Goal: Task Accomplishment & Management: Complete application form

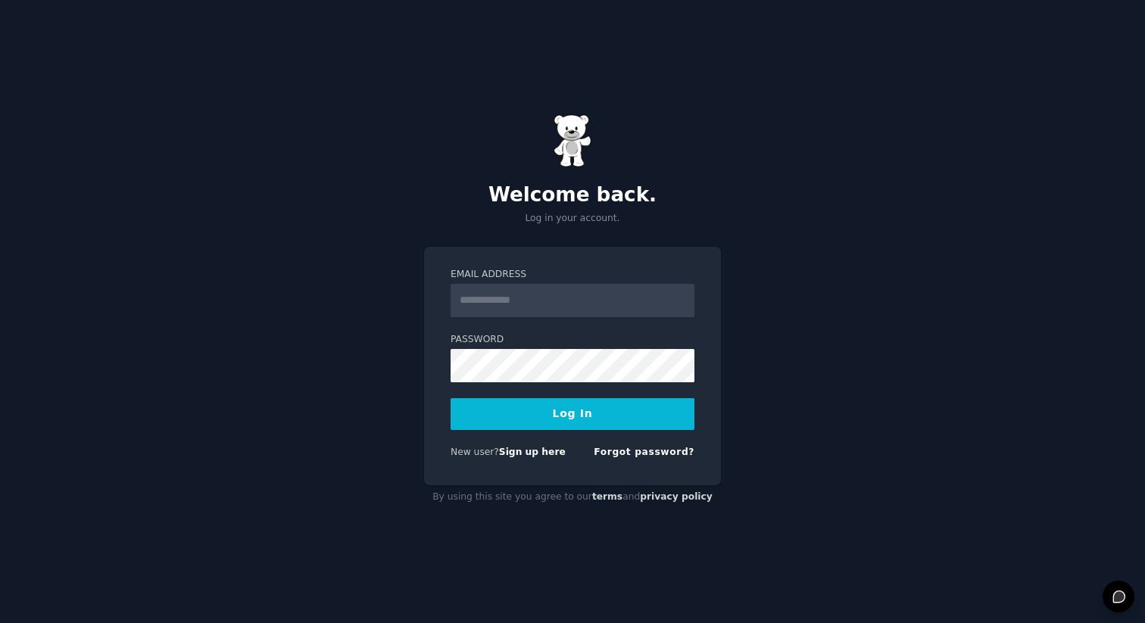
type input "**********"
click at [594, 414] on button "Log In" at bounding box center [573, 414] width 244 height 32
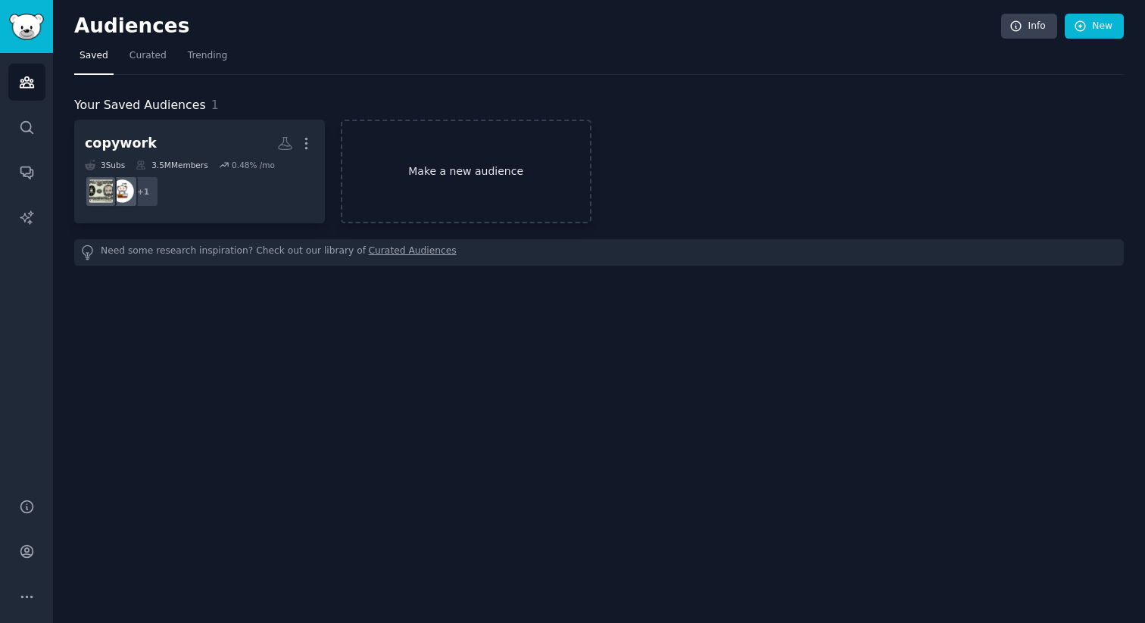
click at [492, 178] on link "Make a new audience" at bounding box center [466, 172] width 251 height 104
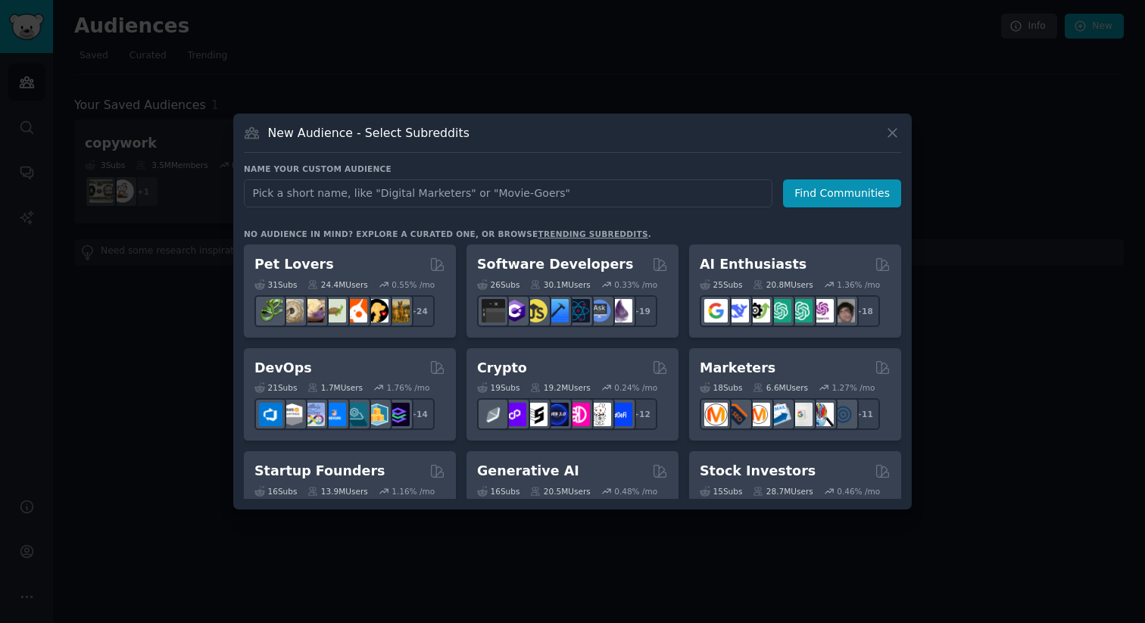
click at [409, 76] on div at bounding box center [572, 311] width 1145 height 623
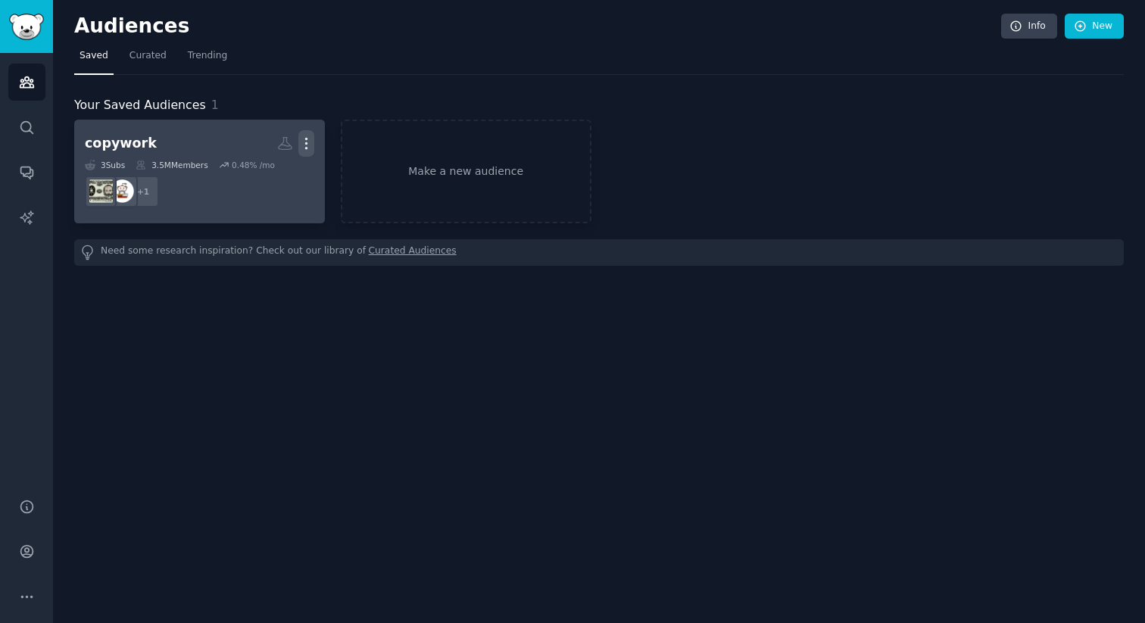
click at [305, 142] on icon "button" at bounding box center [306, 144] width 16 height 16
click at [266, 170] on p "Delete" at bounding box center [265, 175] width 35 height 16
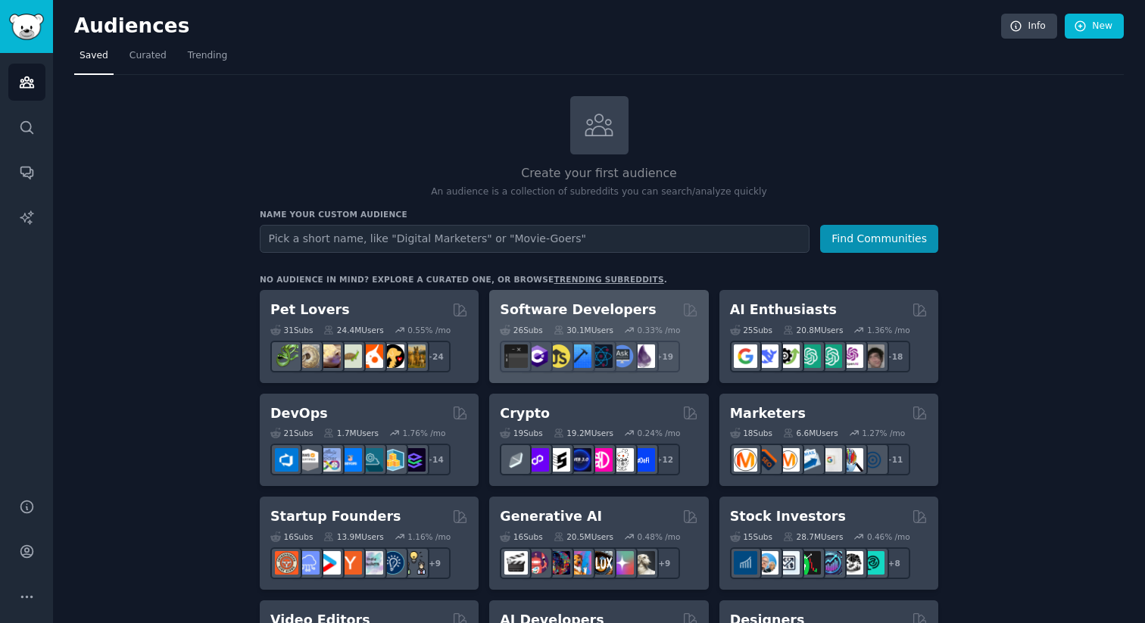
click at [568, 312] on h2 "Software Developers" at bounding box center [578, 310] width 156 height 19
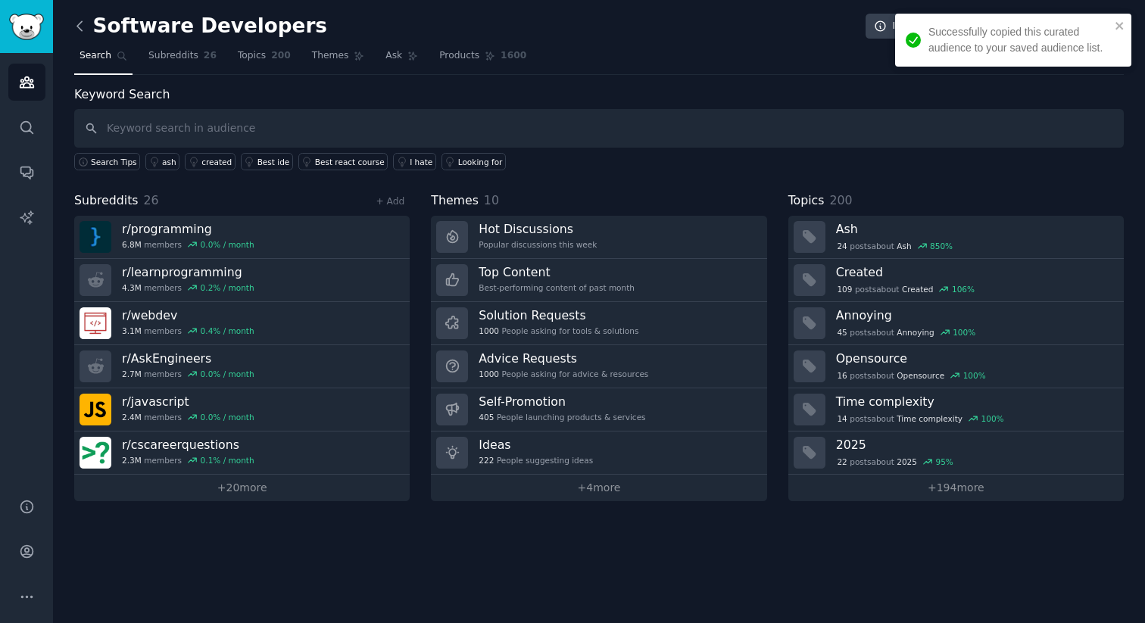
click at [84, 21] on icon at bounding box center [80, 26] width 16 height 16
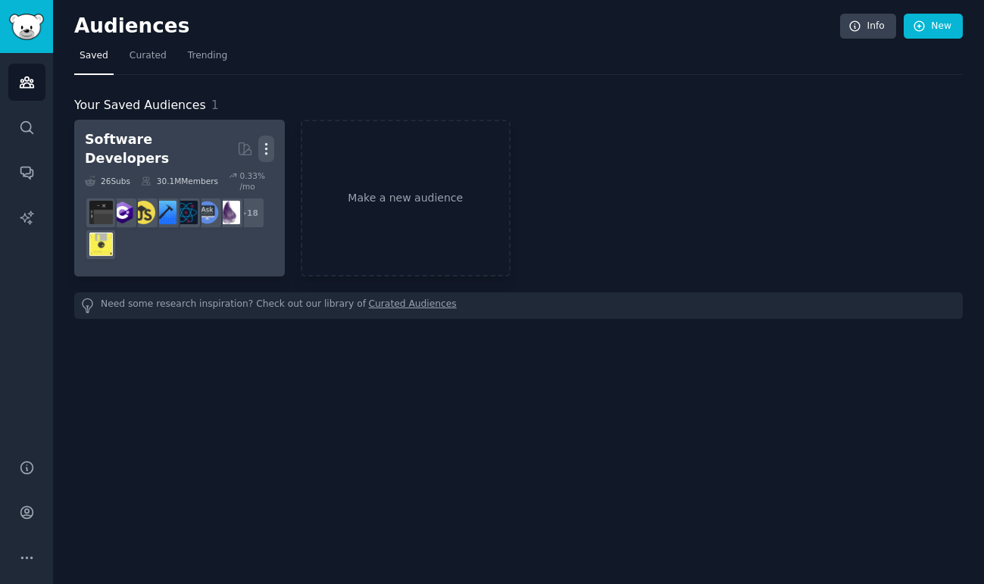
click at [267, 147] on icon "button" at bounding box center [266, 149] width 16 height 16
click at [222, 174] on p "Delete" at bounding box center [224, 181] width 35 height 16
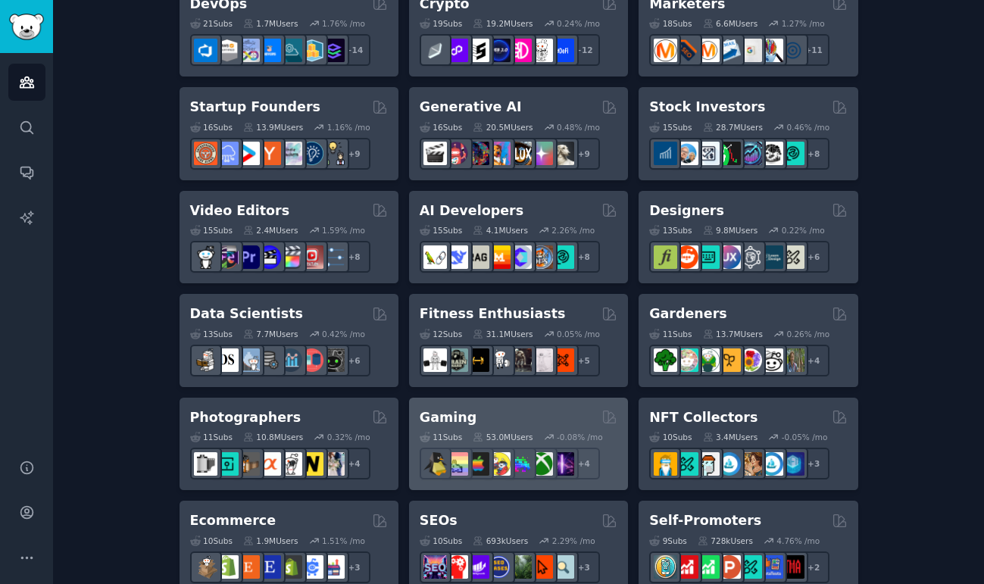
scroll to position [407, 0]
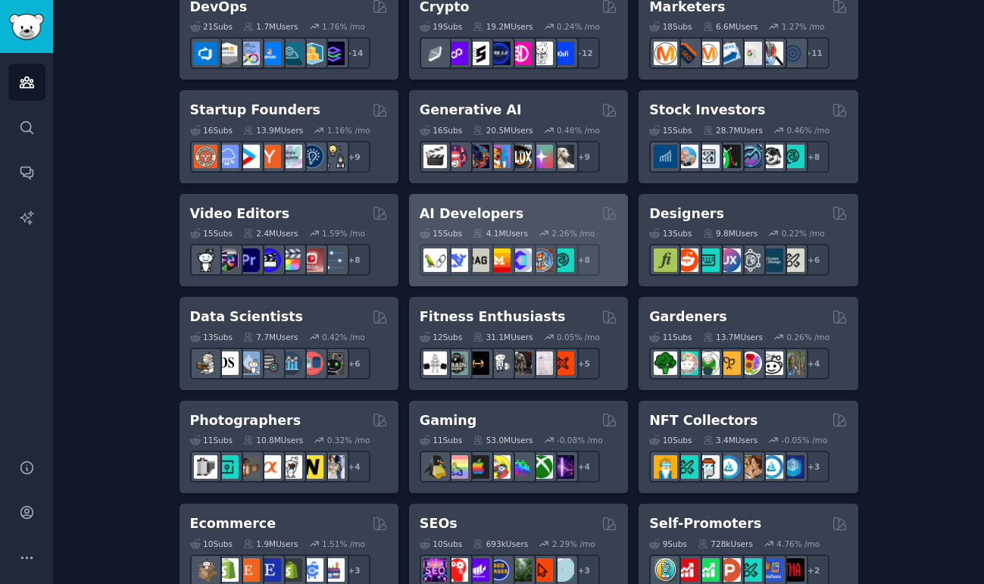
click at [479, 212] on h2 "AI Developers" at bounding box center [471, 213] width 104 height 19
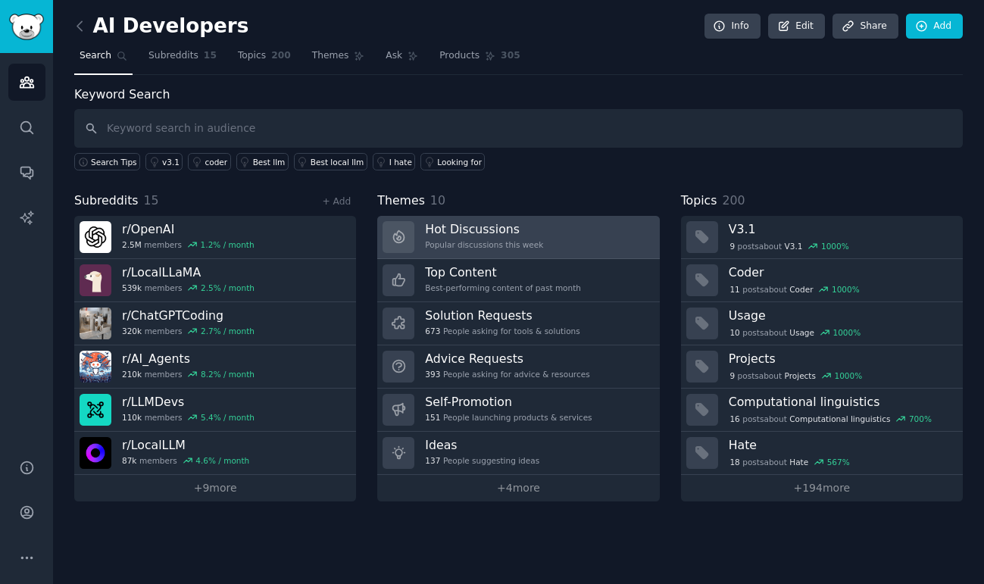
click at [470, 229] on h3 "Hot Discussions" at bounding box center [484, 229] width 118 height 16
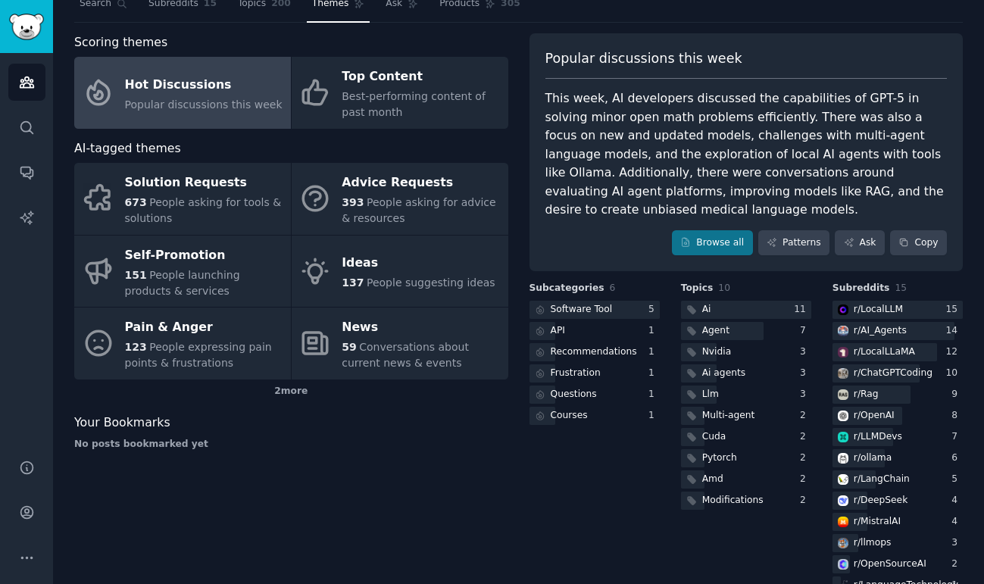
scroll to position [86, 0]
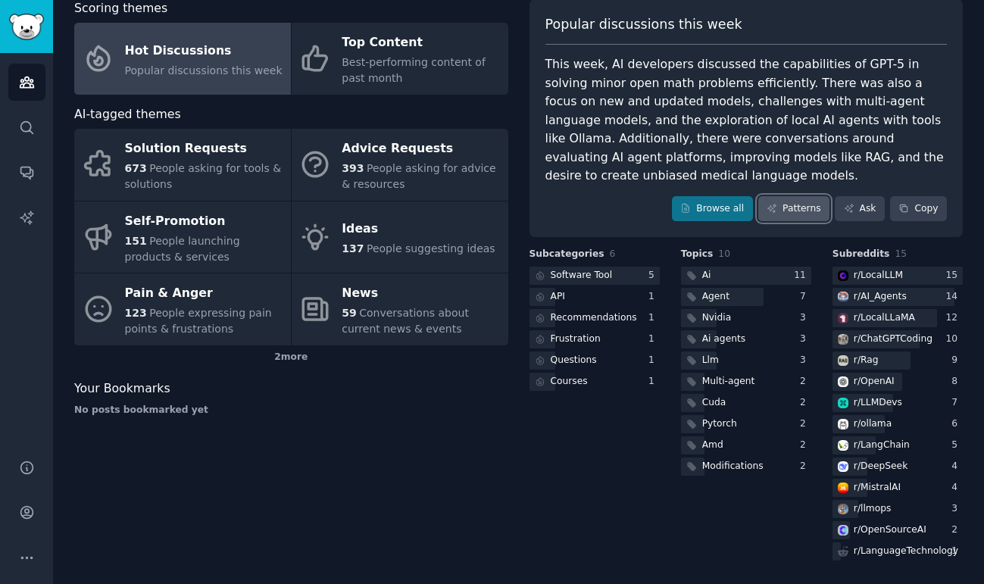
click at [782, 214] on link "Patterns" at bounding box center [793, 209] width 71 height 26
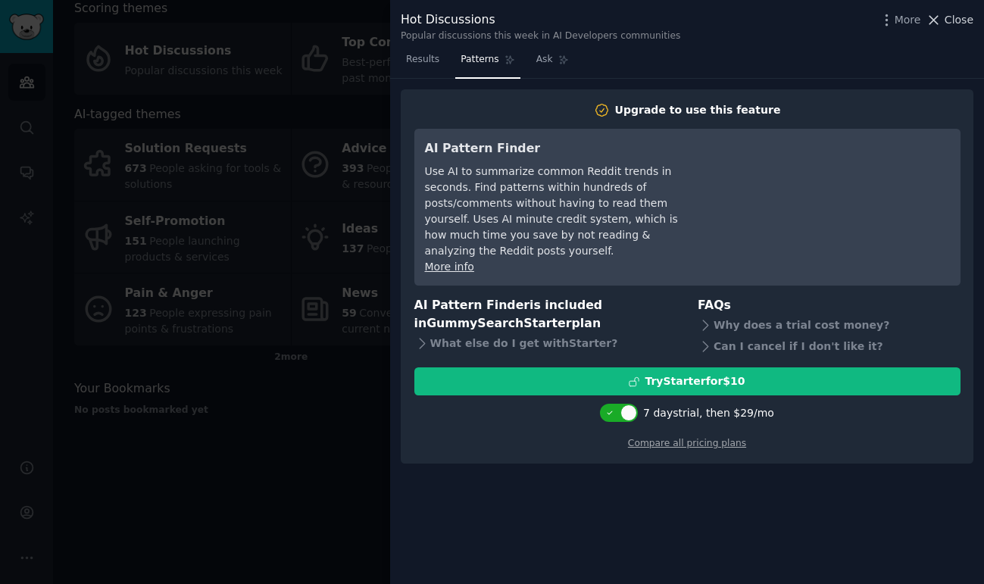
click at [965, 27] on span "Close" at bounding box center [958, 20] width 29 height 16
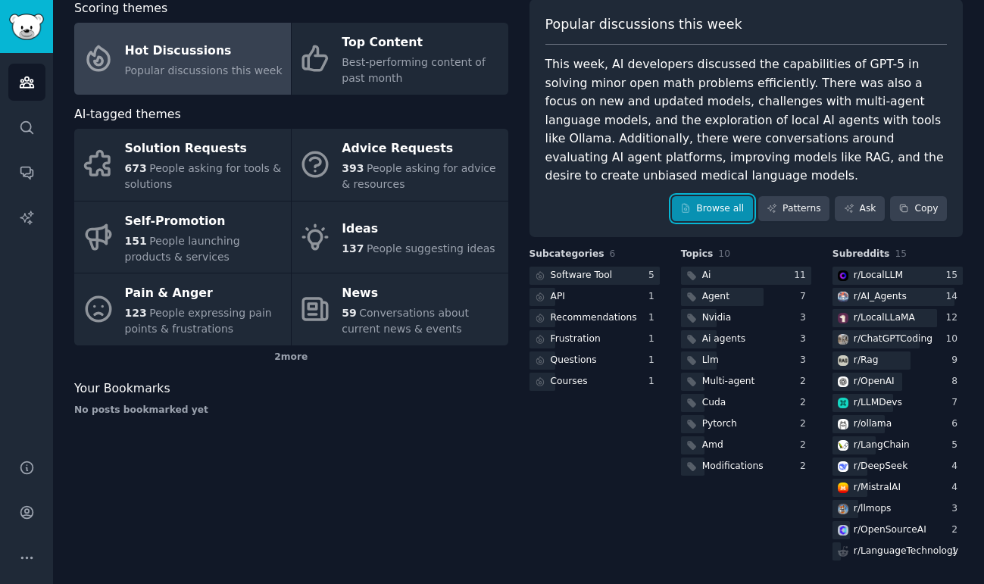
click at [715, 210] on link "Browse all" at bounding box center [712, 209] width 81 height 26
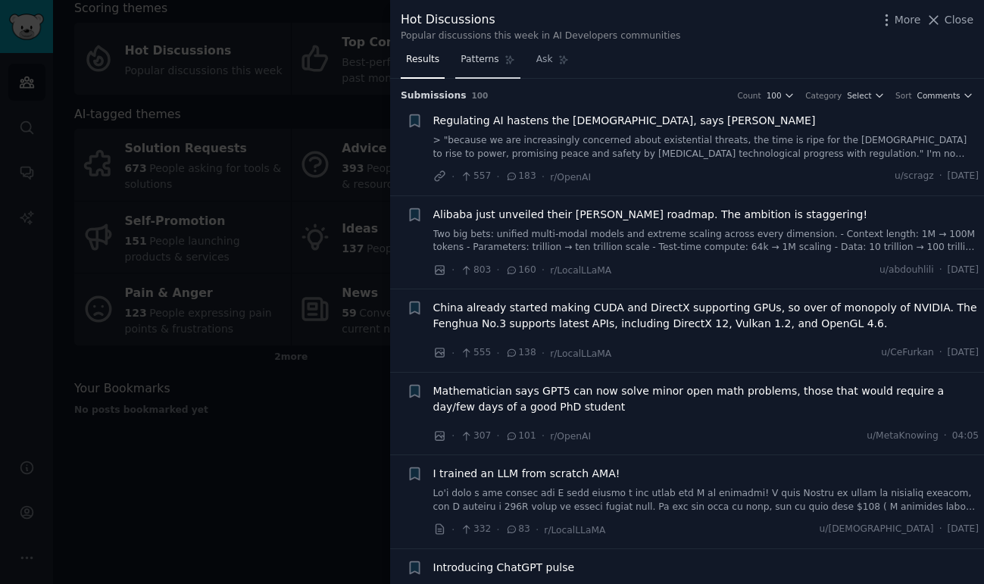
click at [473, 58] on span "Patterns" at bounding box center [479, 60] width 38 height 14
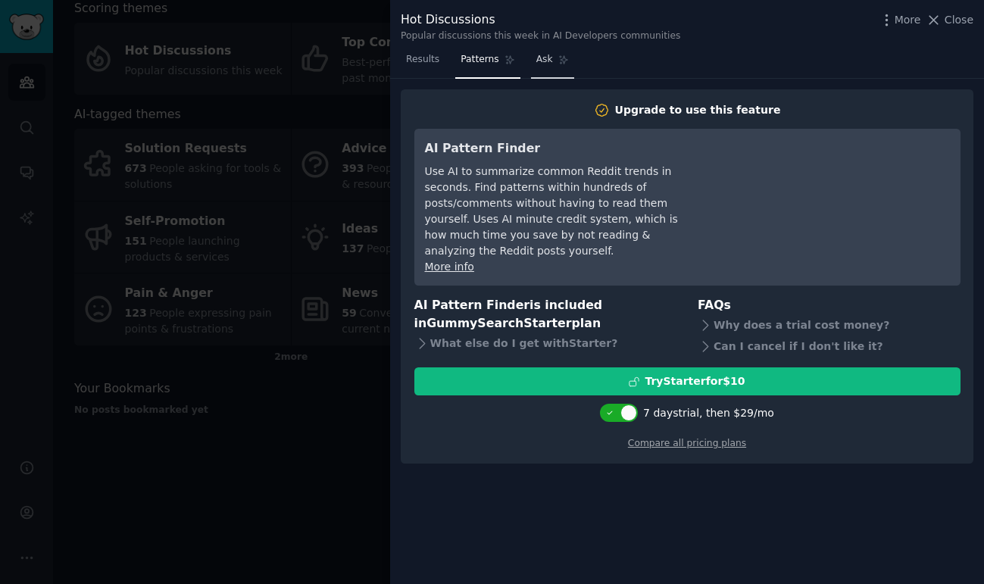
click at [544, 62] on span "Ask" at bounding box center [544, 60] width 17 height 14
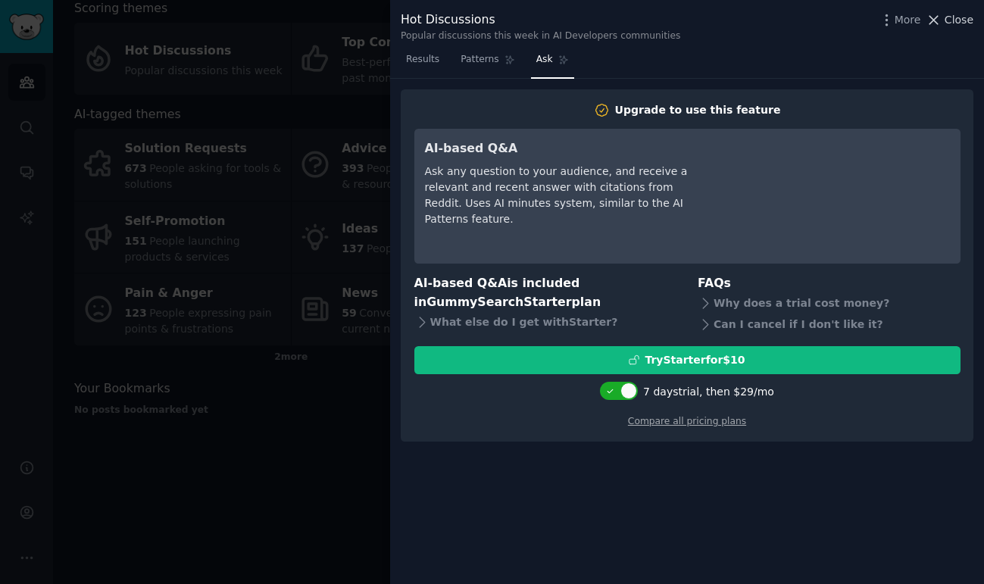
click at [959, 15] on span "Close" at bounding box center [958, 20] width 29 height 16
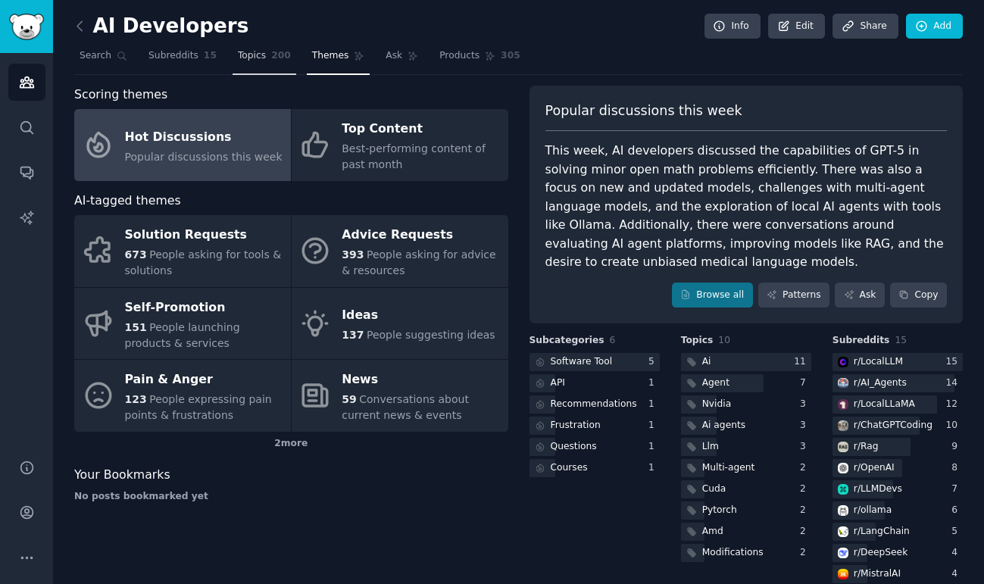
click at [254, 56] on span "Topics" at bounding box center [252, 56] width 28 height 14
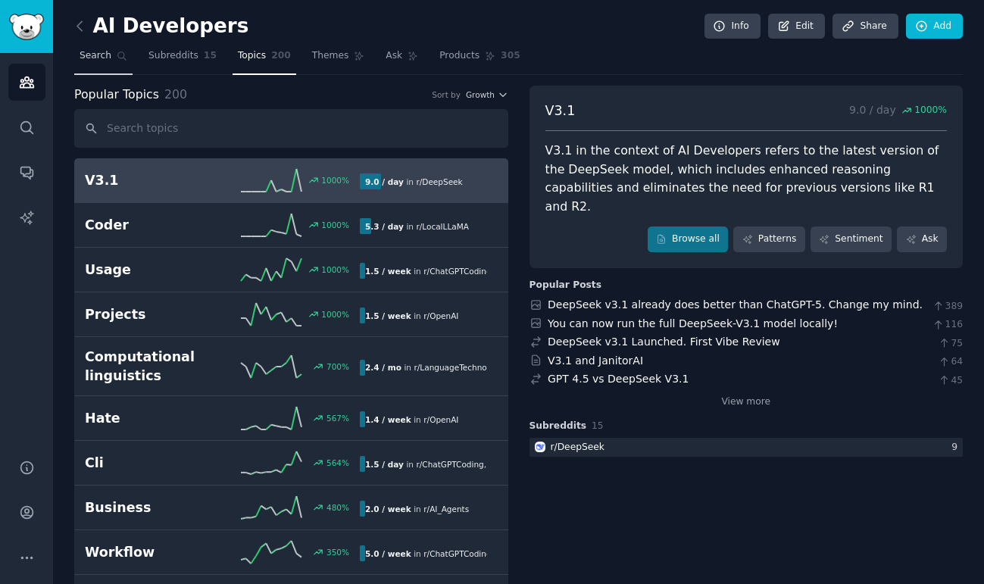
click at [108, 52] on span "Search" at bounding box center [96, 56] width 32 height 14
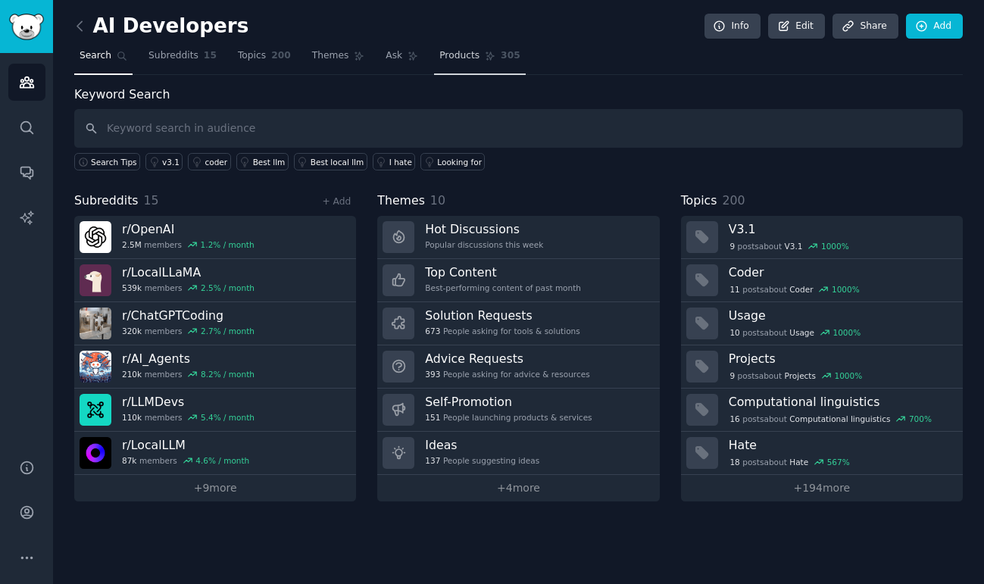
click at [448, 60] on span "Products" at bounding box center [459, 56] width 40 height 14
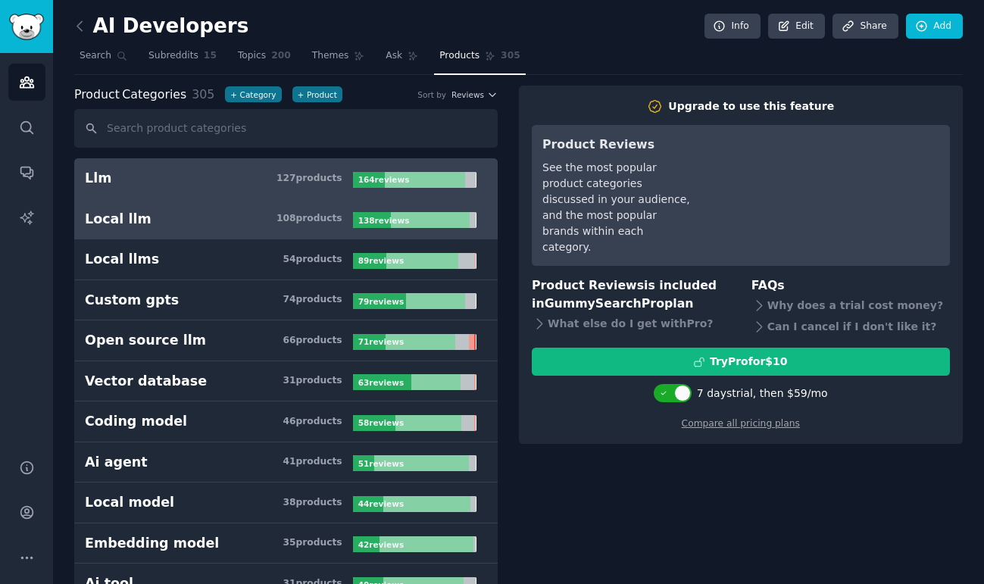
click at [142, 227] on h3 "Local llm 108 product s" at bounding box center [219, 219] width 268 height 19
click at [153, 182] on h3 "Llm 127 product s" at bounding box center [219, 178] width 268 height 19
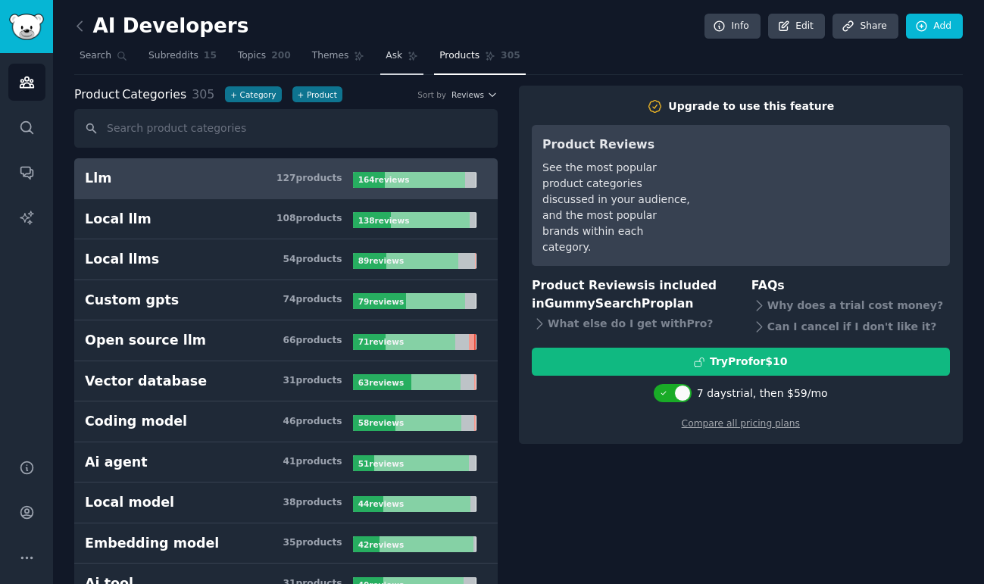
click at [385, 60] on span "Ask" at bounding box center [393, 56] width 17 height 14
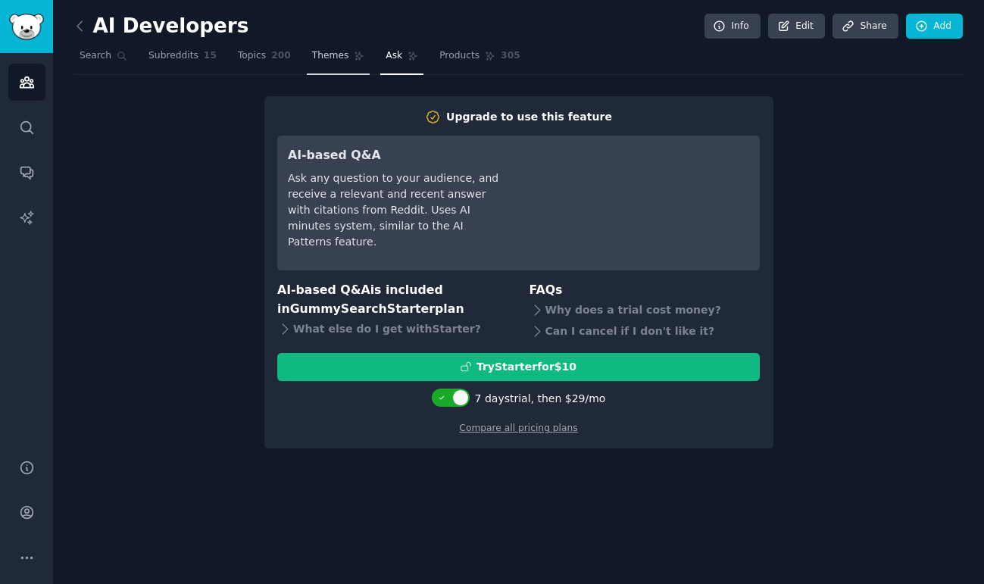
click at [330, 55] on span "Themes" at bounding box center [330, 56] width 37 height 14
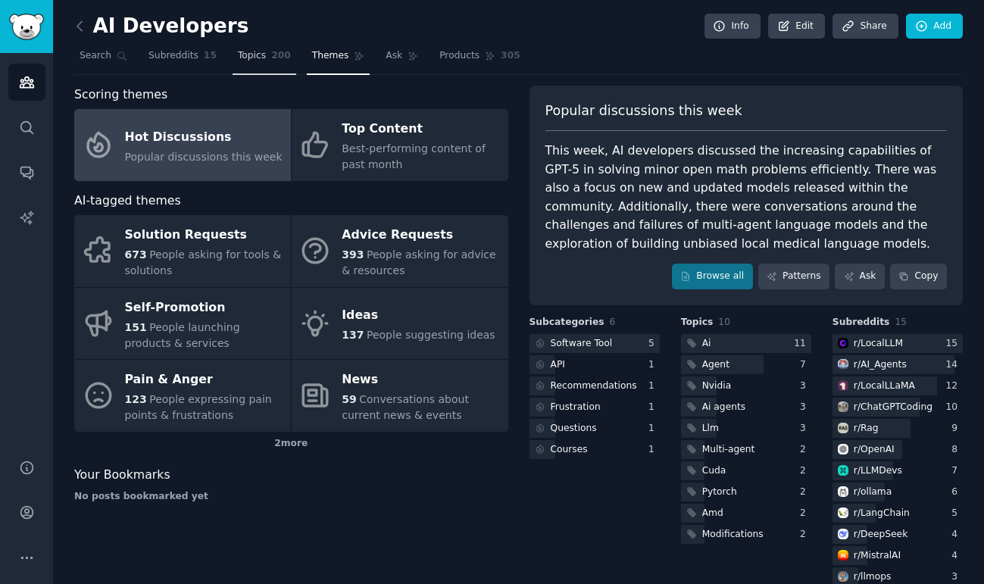
click at [264, 48] on link "Topics 200" at bounding box center [264, 59] width 64 height 31
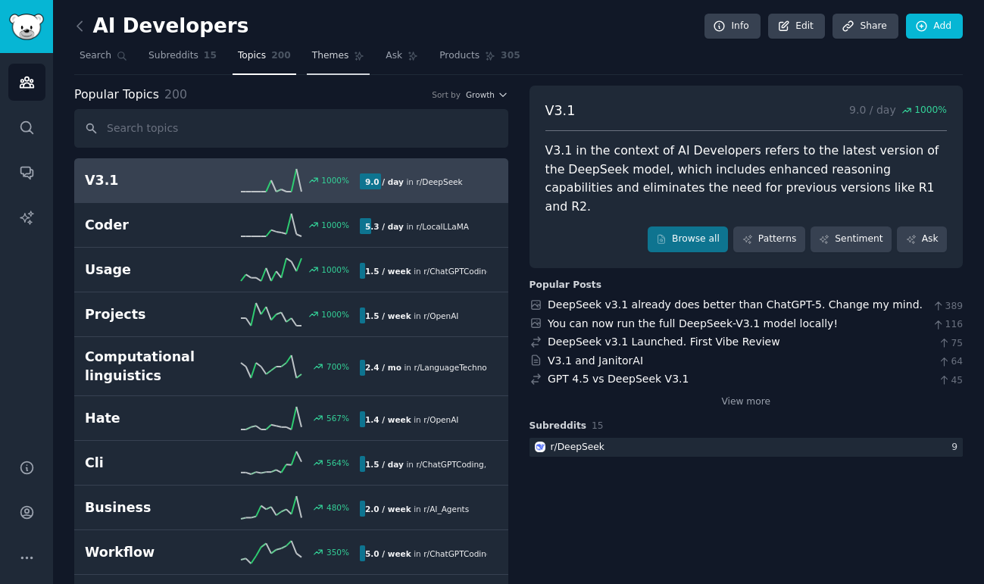
click at [314, 58] on span "Themes" at bounding box center [330, 56] width 37 height 14
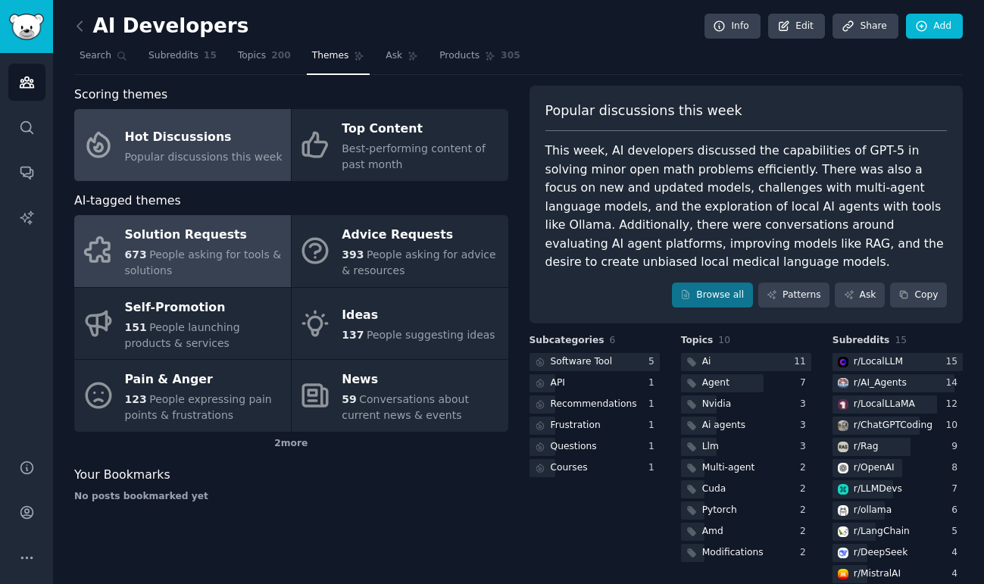
click at [188, 254] on span "People asking for tools & solutions" at bounding box center [203, 262] width 157 height 28
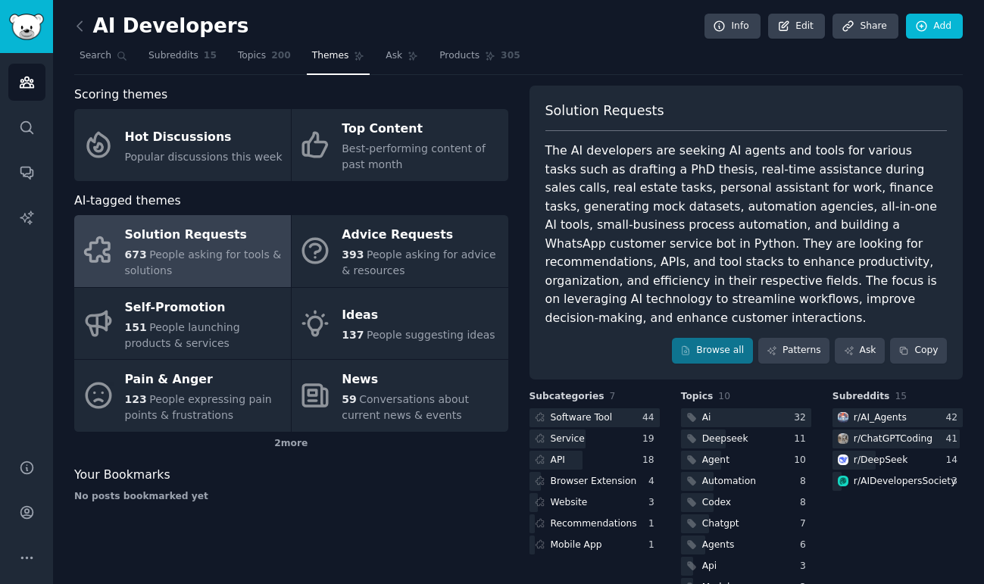
scroll to position [39, 0]
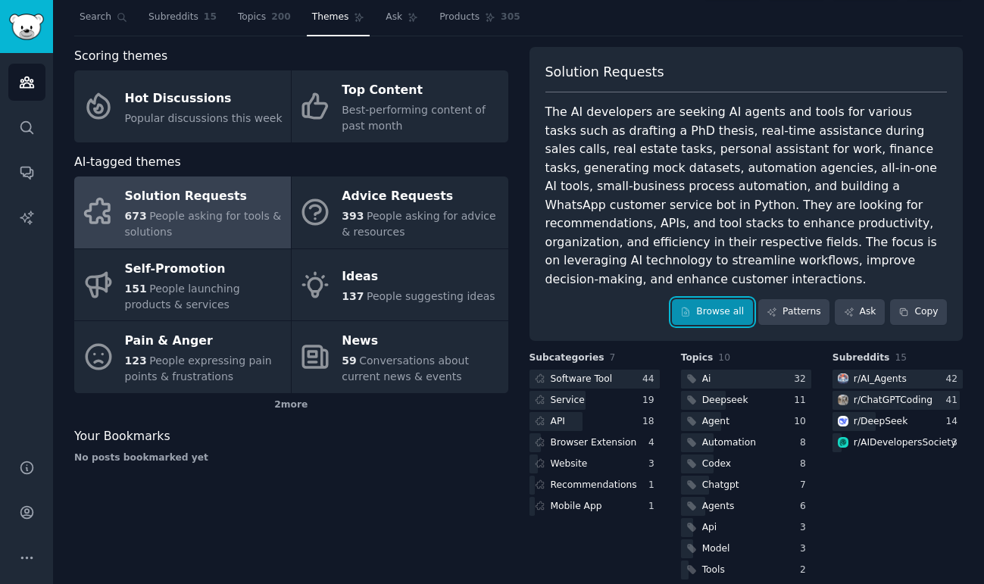
click at [699, 299] on link "Browse all" at bounding box center [712, 312] width 81 height 26
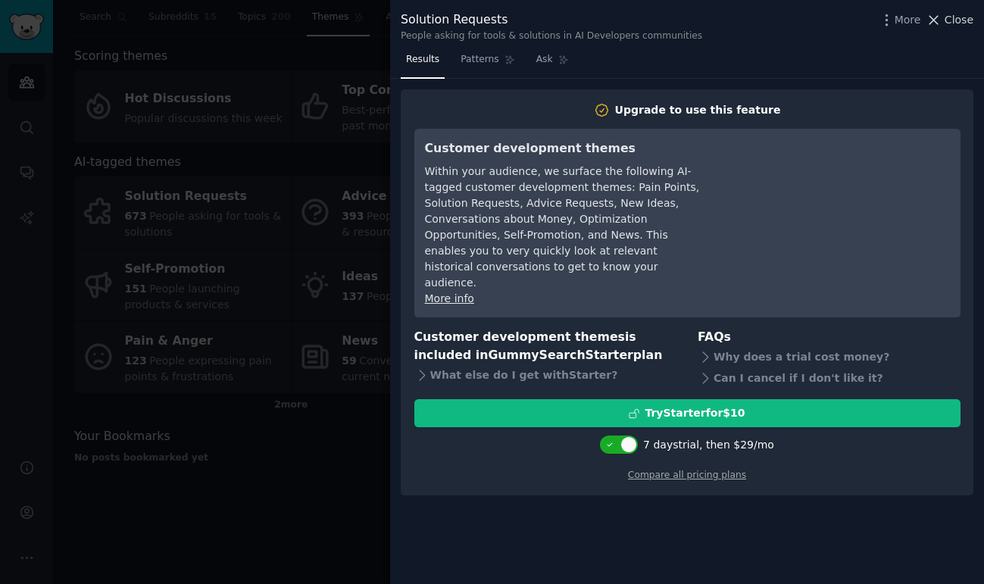
click at [946, 20] on span "Close" at bounding box center [958, 20] width 29 height 16
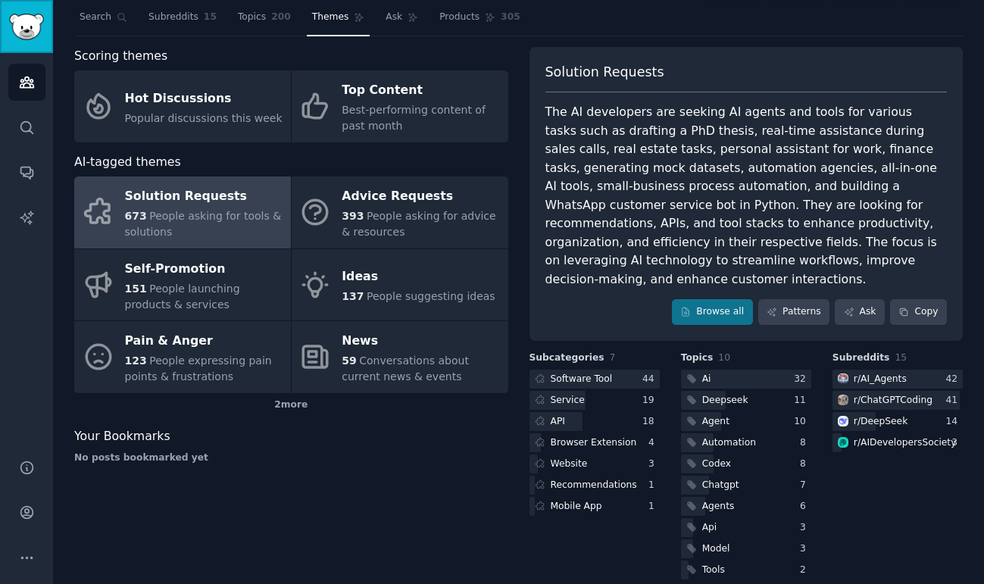
click at [28, 24] on img "Sidebar" at bounding box center [26, 27] width 35 height 27
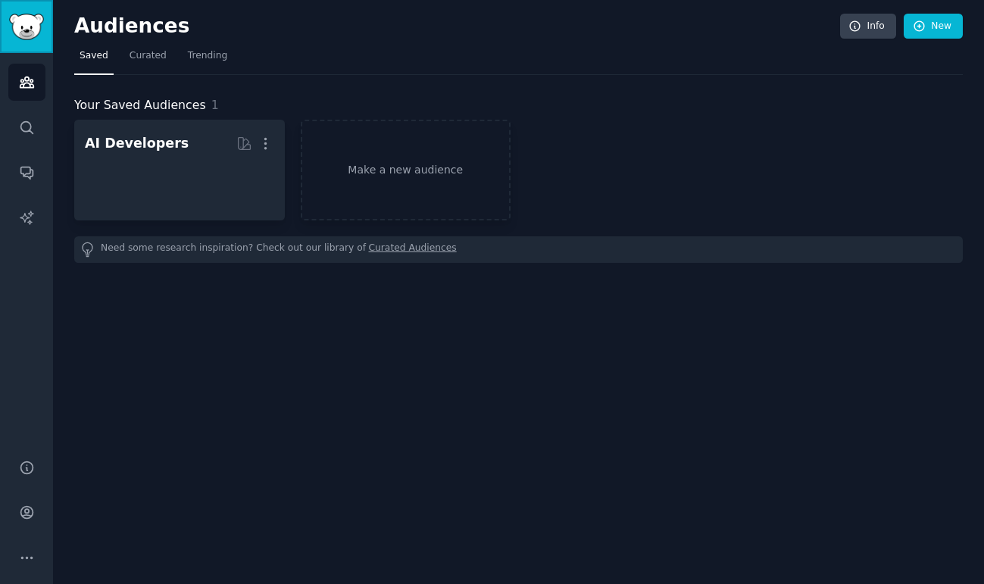
click at [24, 21] on img "Sidebar" at bounding box center [26, 27] width 35 height 27
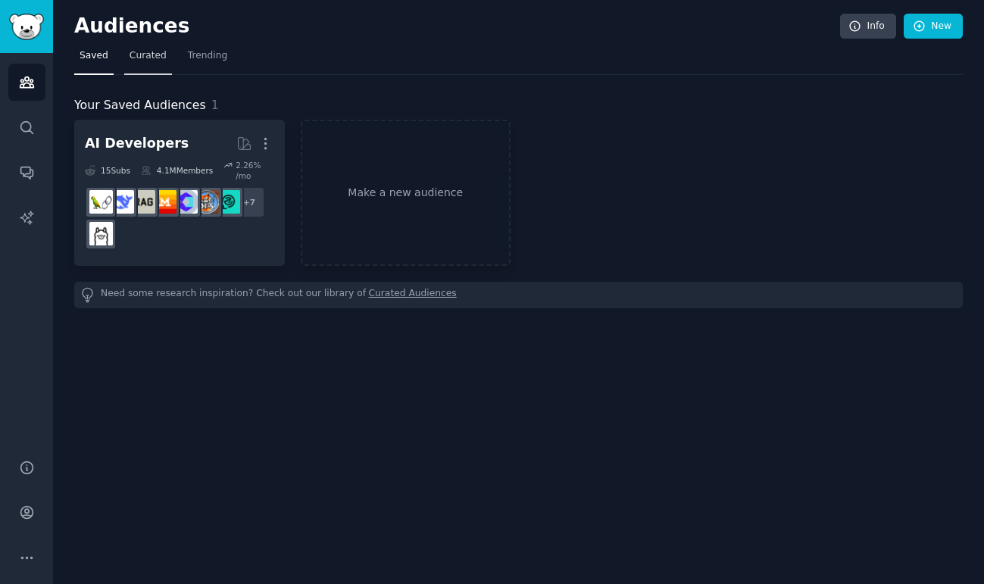
click at [136, 57] on span "Curated" at bounding box center [147, 56] width 37 height 14
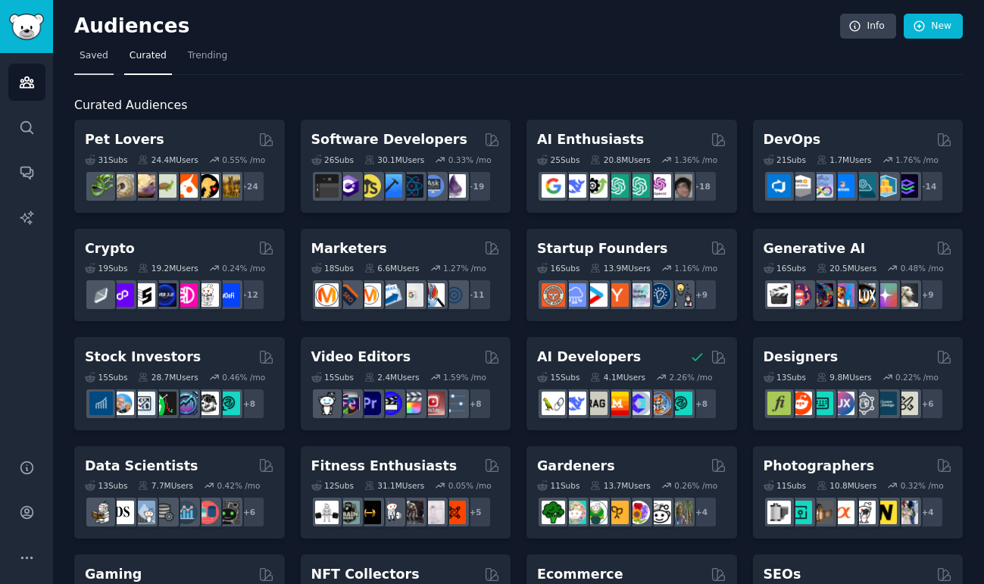
click at [99, 58] on span "Saved" at bounding box center [94, 56] width 29 height 14
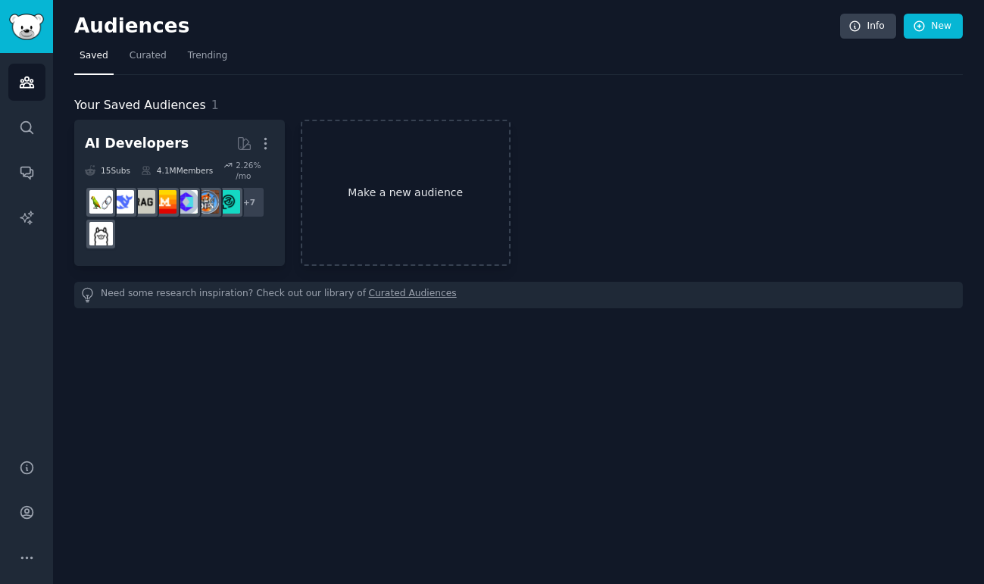
click at [444, 214] on link "Make a new audience" at bounding box center [406, 193] width 211 height 146
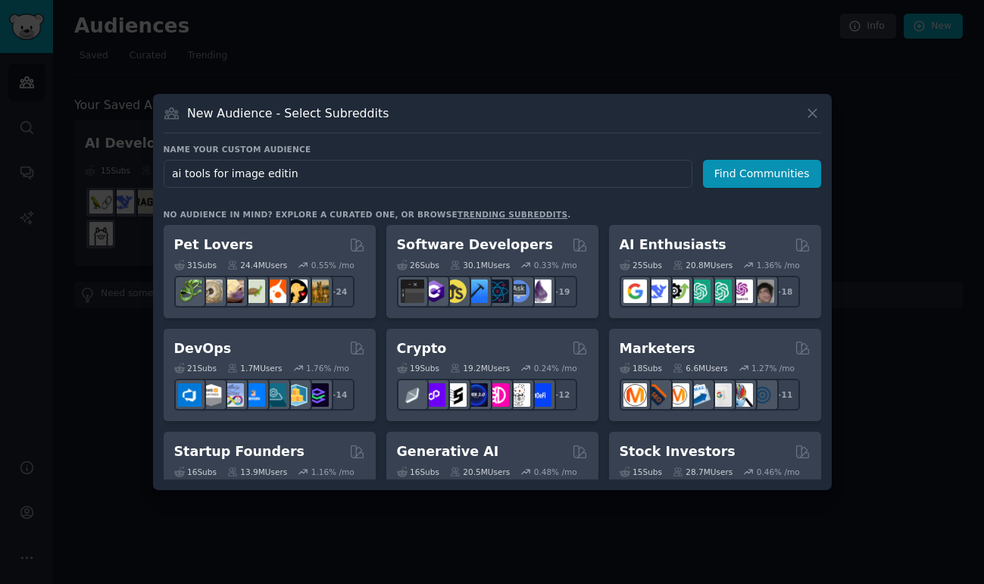
type input "ai tools for image editing"
click button "Find Communities" at bounding box center [762, 174] width 118 height 28
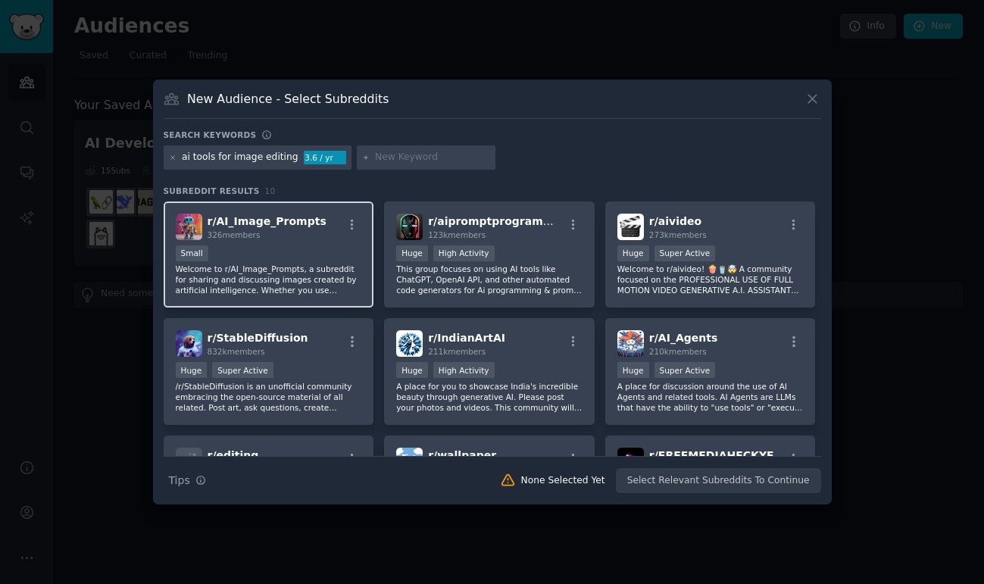
click at [300, 251] on div "Small" at bounding box center [269, 254] width 186 height 19
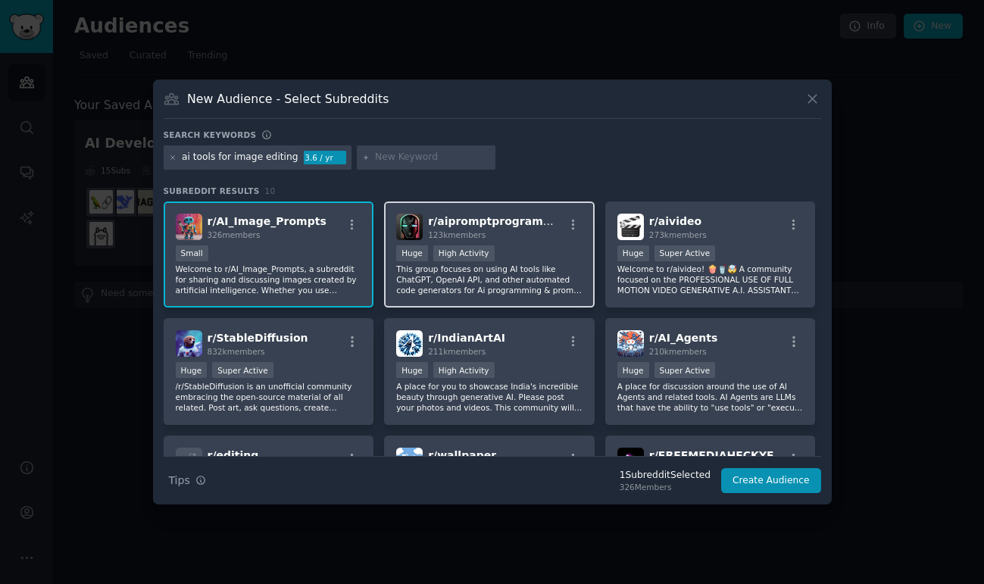
click at [472, 266] on p "This group focuses on using AI tools like ChatGPT, OpenAI API, and other automa…" at bounding box center [489, 280] width 186 height 32
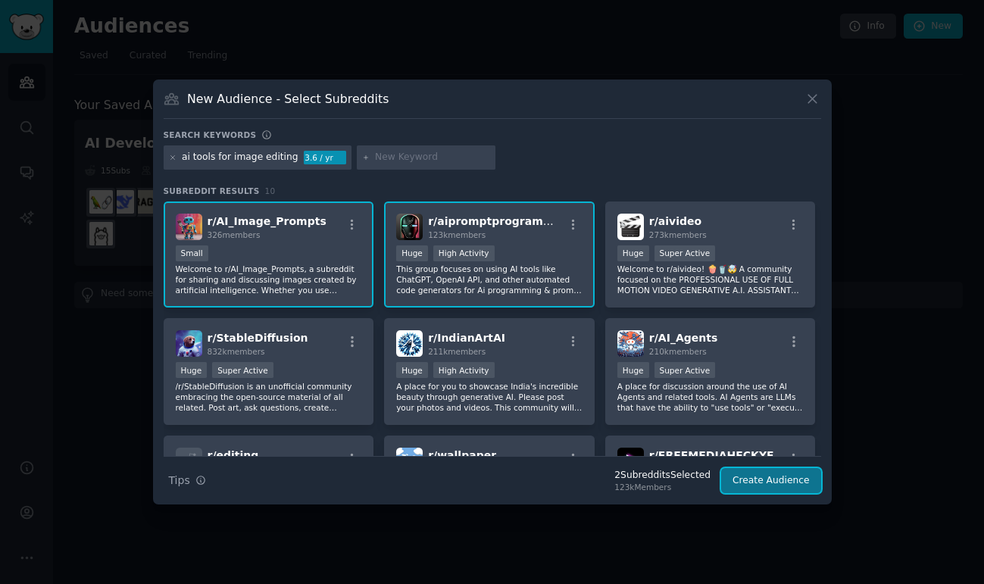
click at [761, 479] on button "Create Audience" at bounding box center [771, 481] width 100 height 26
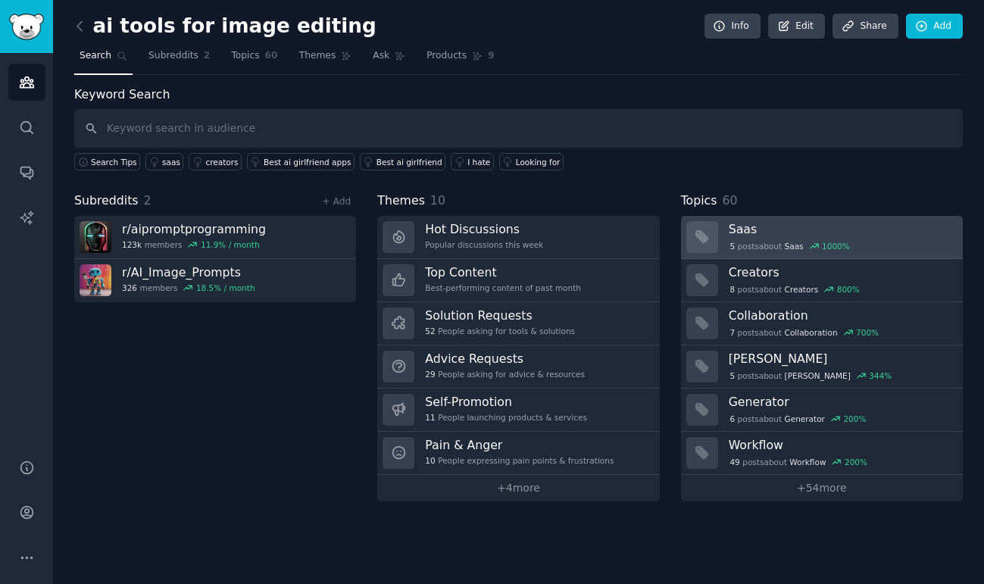
click at [787, 240] on div "5 post s about Saas 1000 %" at bounding box center [789, 246] width 123 height 14
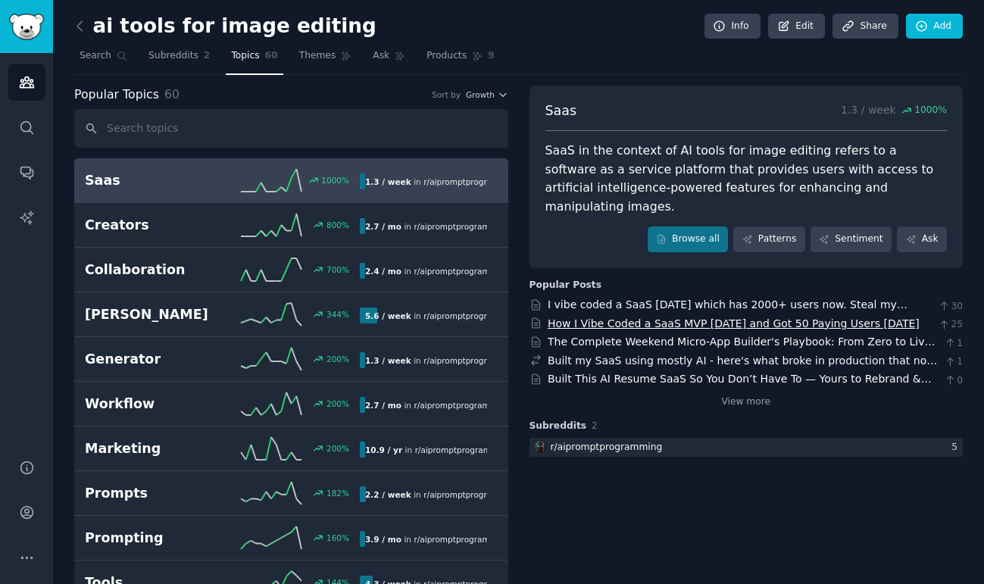
click at [628, 317] on link "How I Vibe Coded a SaaS MVP in 2 Weeks and Got 50 Paying Users in 30 Days" at bounding box center [733, 323] width 372 height 12
